Goal: Find specific page/section: Find specific page/section

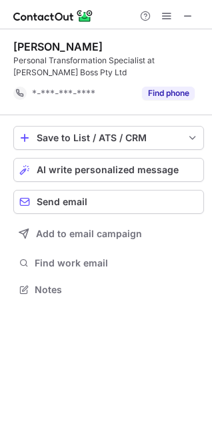
scroll to position [280, 212]
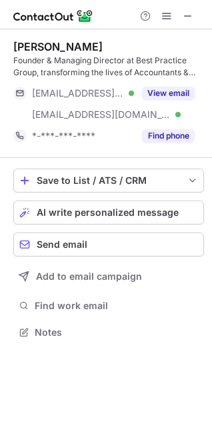
scroll to position [323, 212]
